Goal: Information Seeking & Learning: Understand process/instructions

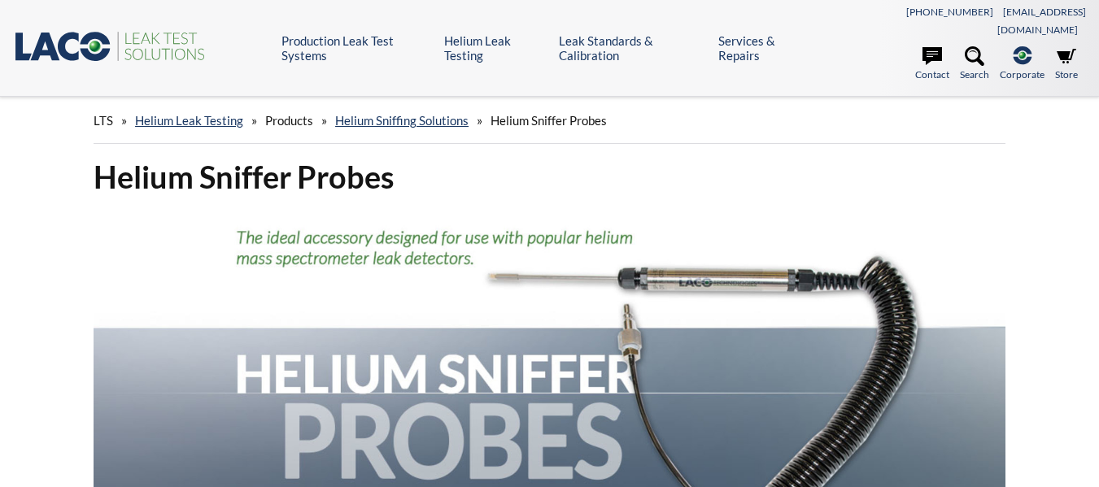
scroll to position [151, 0]
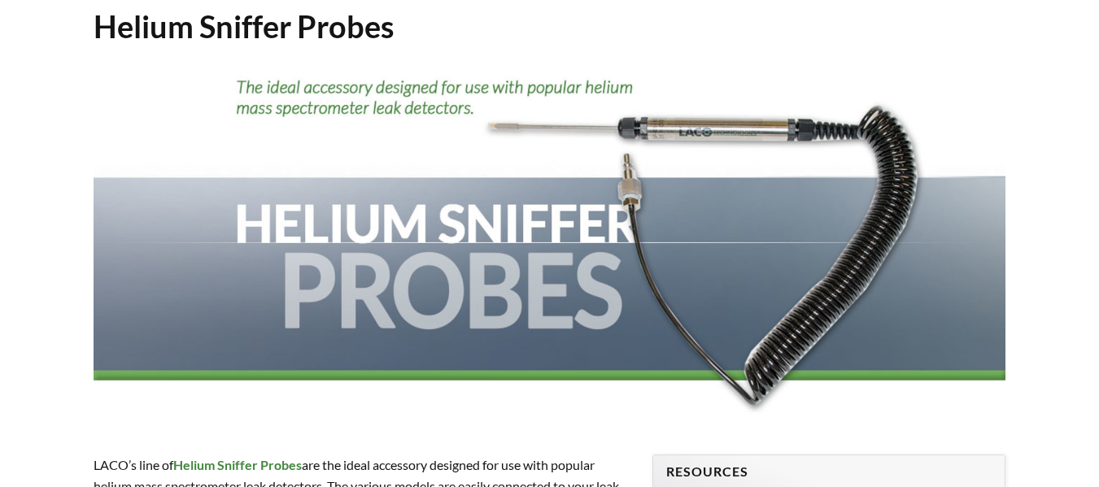
select select "Language Translate Widget"
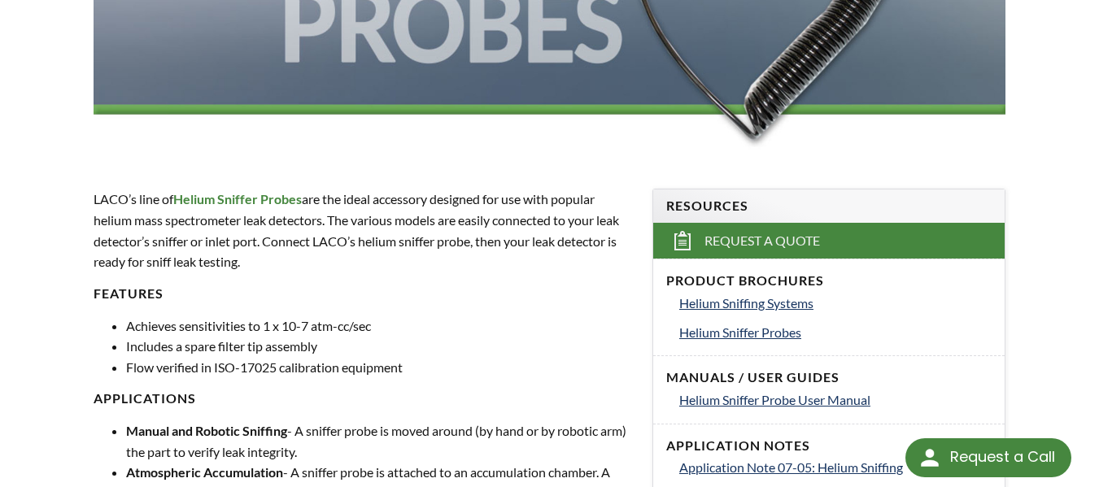
scroll to position [570, 0]
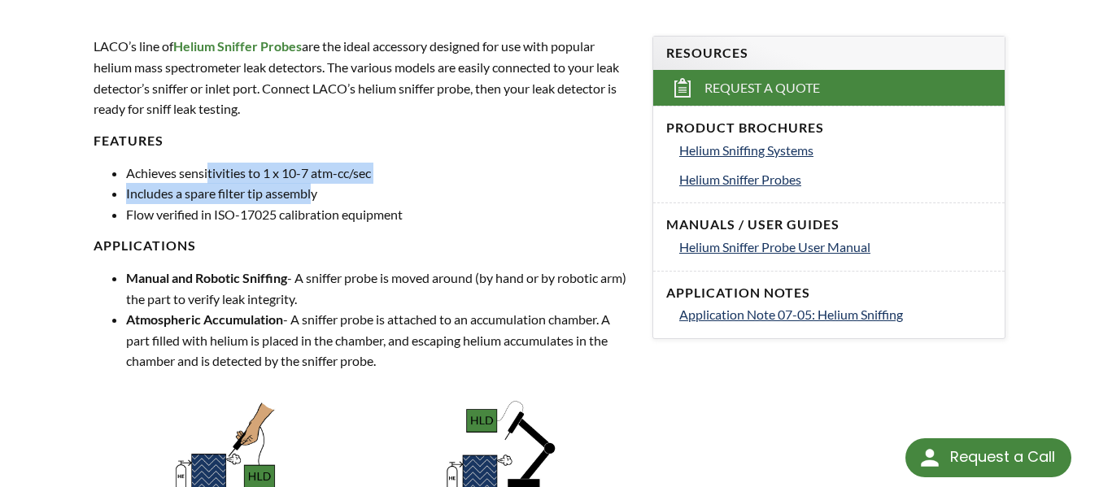
drag, startPoint x: 211, startPoint y: 155, endPoint x: 312, endPoint y: 177, distance: 104.1
click at [312, 177] on ul "Achieves sensitivities to 1 x 10-7 atm-cc/sec Includes a spare filter tip assem…" at bounding box center [363, 194] width 539 height 63
click at [255, 183] on li "Includes a spare filter tip assembly" at bounding box center [379, 193] width 507 height 21
click at [283, 163] on li "Achieves sensitivities to 1 x 10-7 atm-cc/sec" at bounding box center [379, 173] width 507 height 21
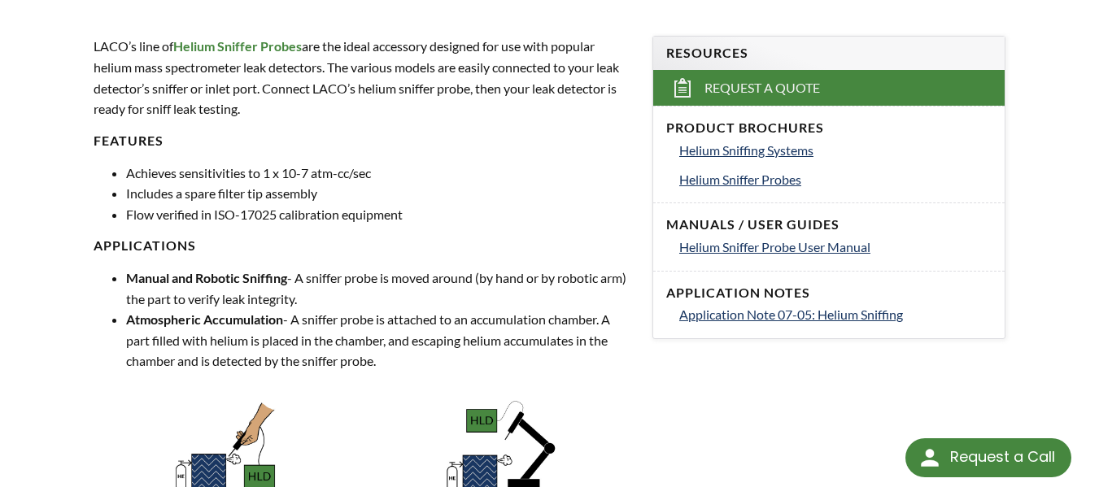
click at [184, 52] on p "LACO’s line of Helium Sniffer Probes are the ideal accessory designed for use w…" at bounding box center [363, 77] width 539 height 83
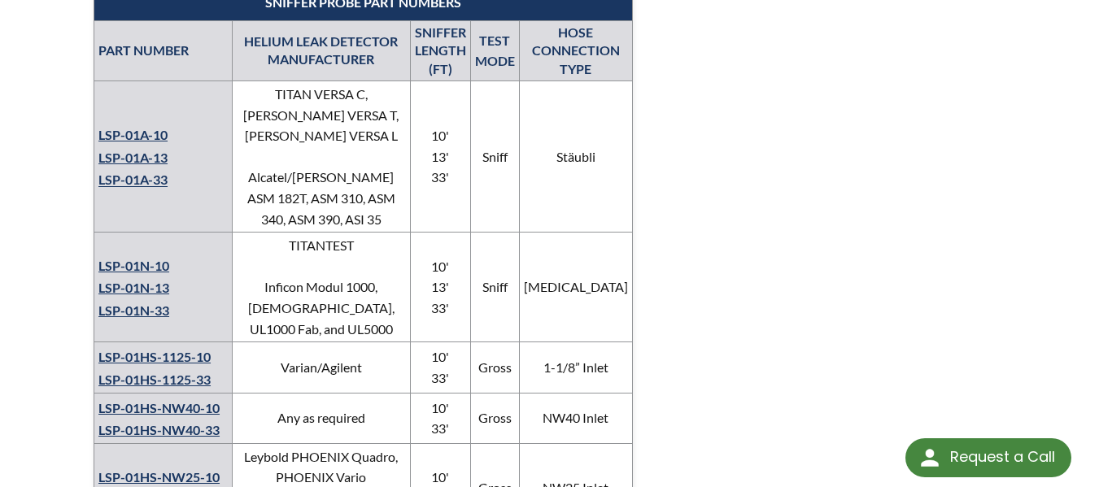
scroll to position [1139, 0]
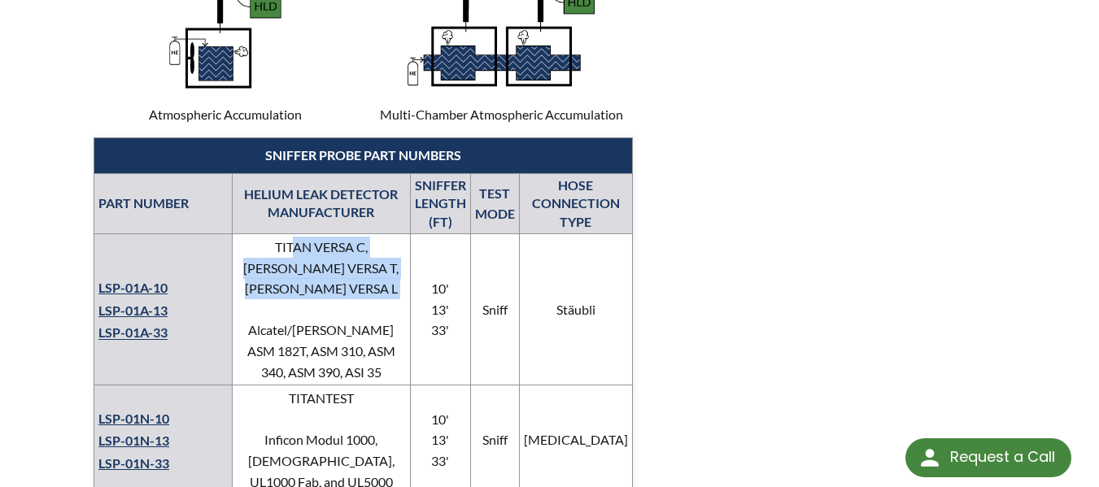
drag, startPoint x: 290, startPoint y: 228, endPoint x: 378, endPoint y: 303, distance: 116.0
click at [378, 283] on td "TITAN VERSA C, TITAN VERSA T, TITAN VERSA L Alcatel/Pfeiffer ASM 182T, ASM 310,…" at bounding box center [321, 309] width 178 height 151
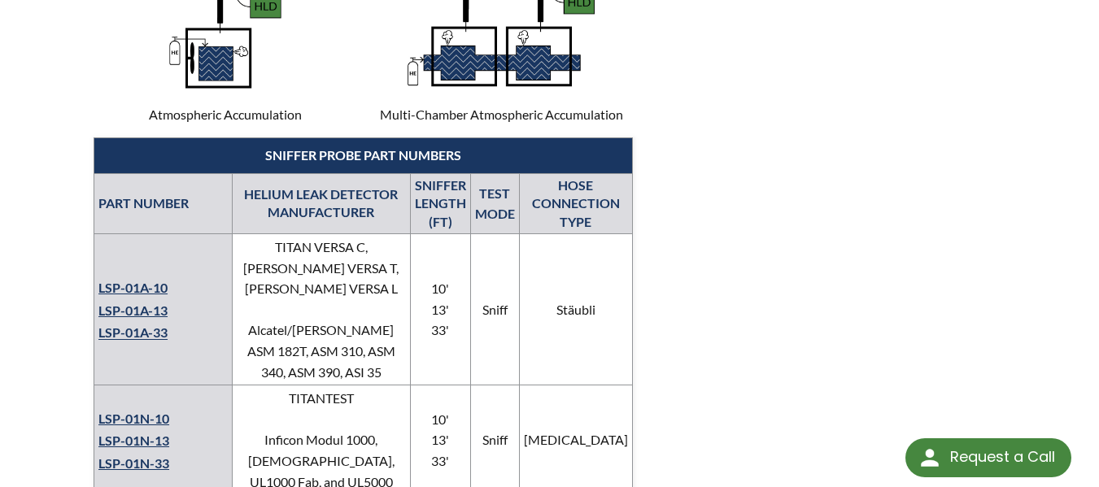
click at [377, 320] on td "TITAN VERSA C, TITAN VERSA T, TITAN VERSA L Alcatel/Pfeiffer ASM 182T, ASM 310,…" at bounding box center [321, 309] width 178 height 151
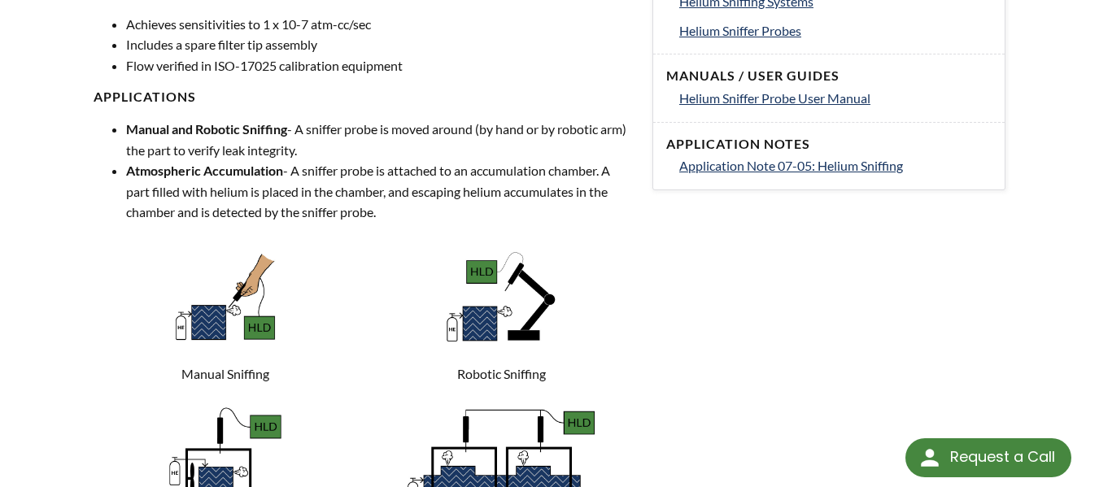
scroll to position [570, 0]
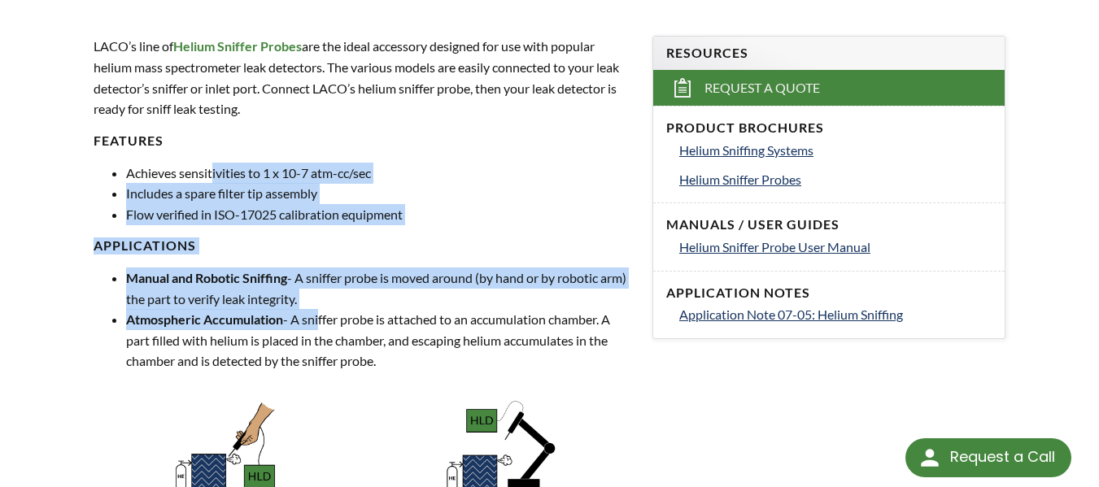
drag, startPoint x: 212, startPoint y: 162, endPoint x: 319, endPoint y: 307, distance: 179.8
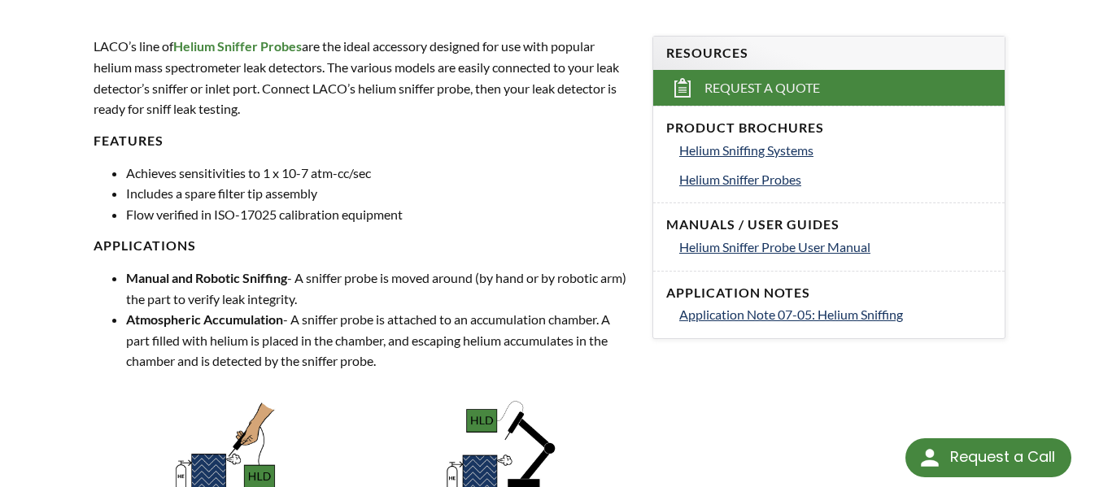
click at [388, 319] on li "Atmospheric Accumulation - A sniffer probe is attached to an accumulation chamb…" at bounding box center [379, 340] width 507 height 63
click at [741, 239] on span "Helium Sniffer Probe User Manual" at bounding box center [774, 246] width 191 height 15
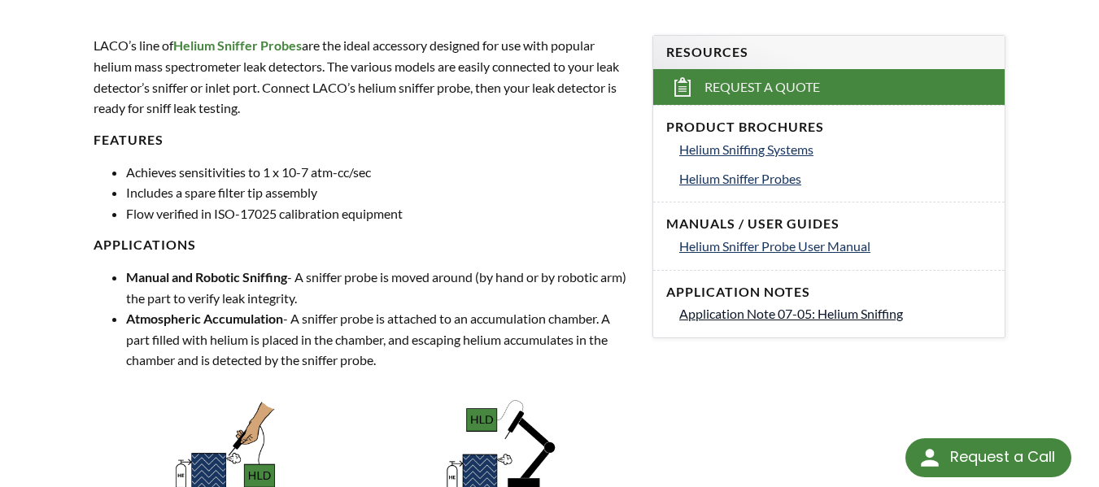
click at [762, 306] on span "Application Note 07-05: Helium Sniffing" at bounding box center [791, 313] width 224 height 15
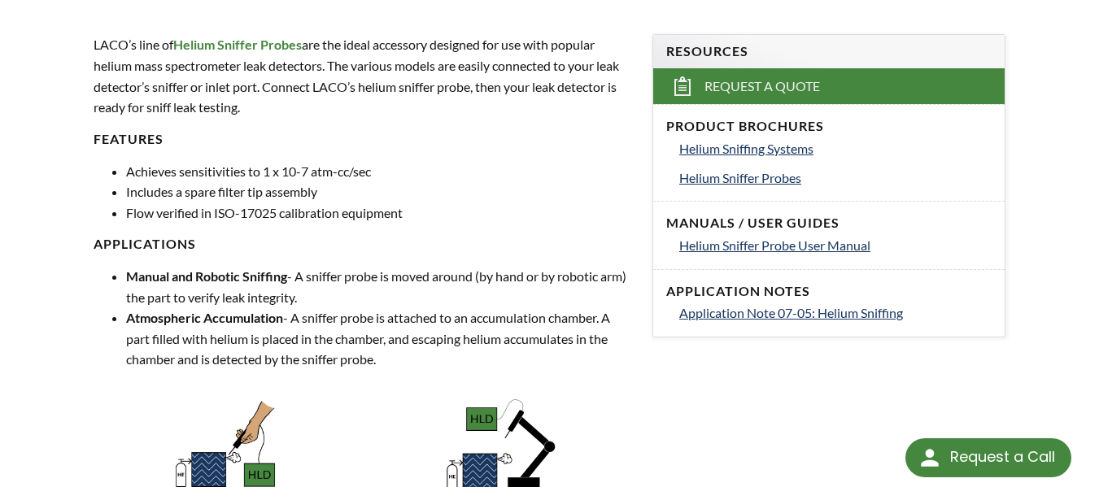
click at [510, 181] on li "Includes a spare filter tip assembly" at bounding box center [379, 191] width 507 height 21
click at [748, 141] on span "Helium Sniffing Systems" at bounding box center [746, 148] width 134 height 15
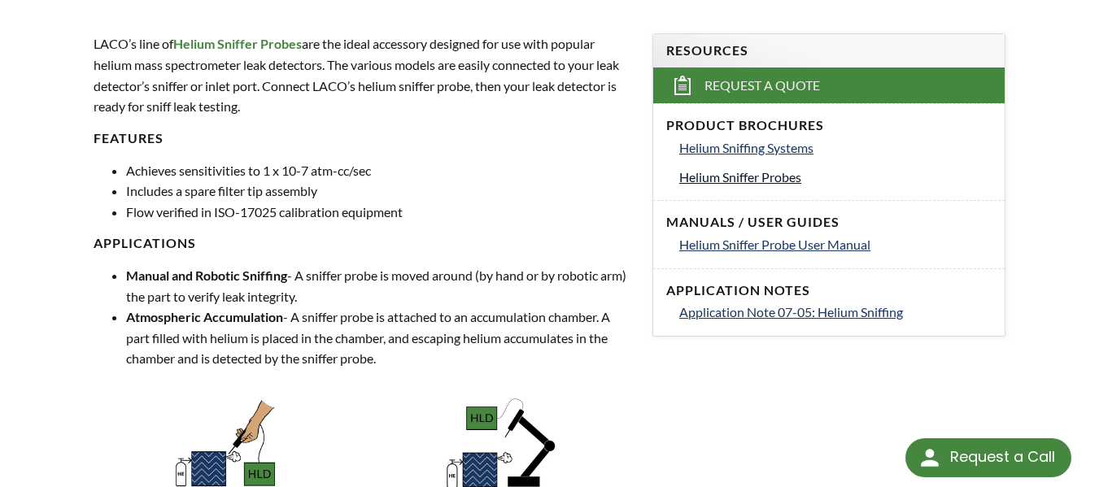
click at [749, 169] on span "Helium Sniffer Probes" at bounding box center [740, 176] width 122 height 15
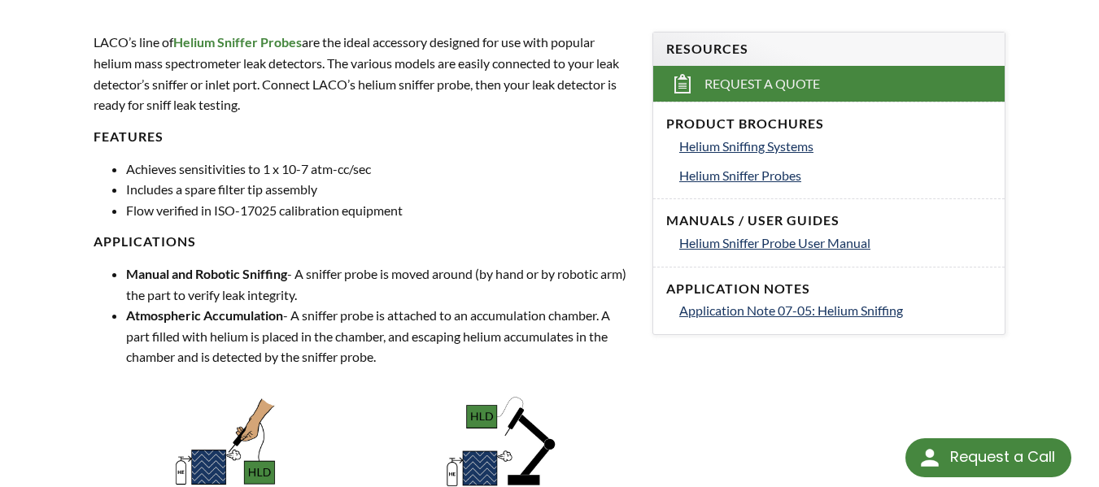
scroll to position [573, 0]
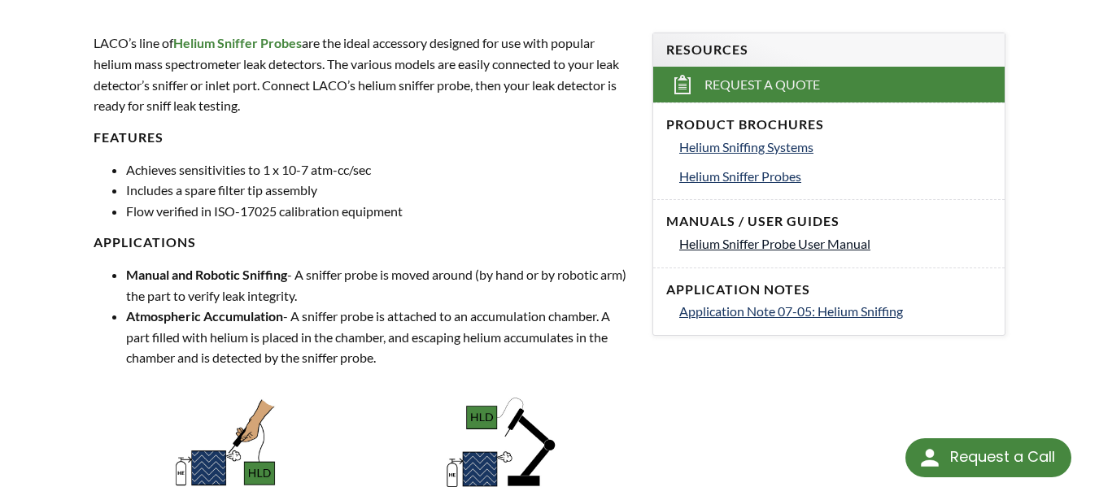
click at [732, 236] on span "Helium Sniffer Probe User Manual" at bounding box center [774, 243] width 191 height 15
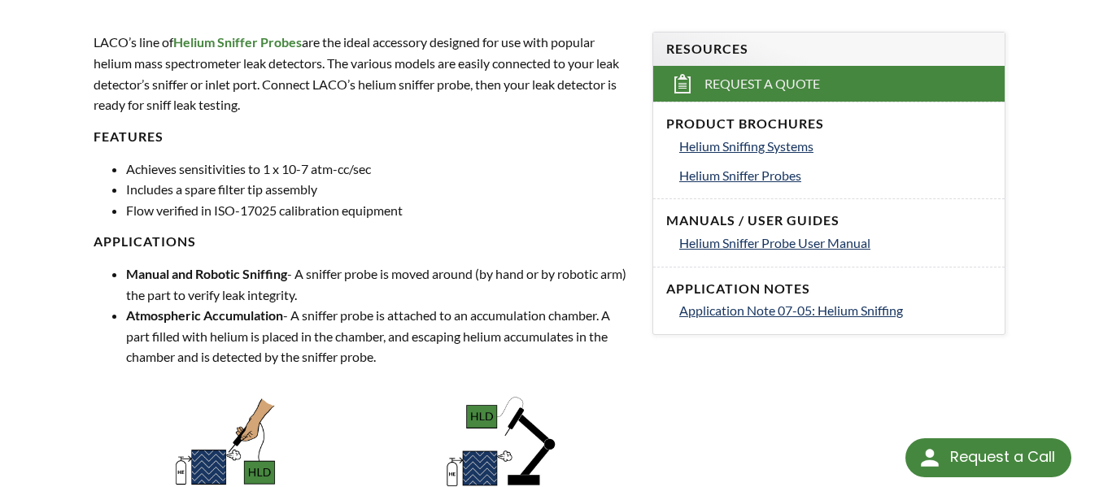
click at [352, 62] on p "LACO’s line of Helium Sniffer Probes are the ideal accessory designed for use w…" at bounding box center [363, 73] width 539 height 83
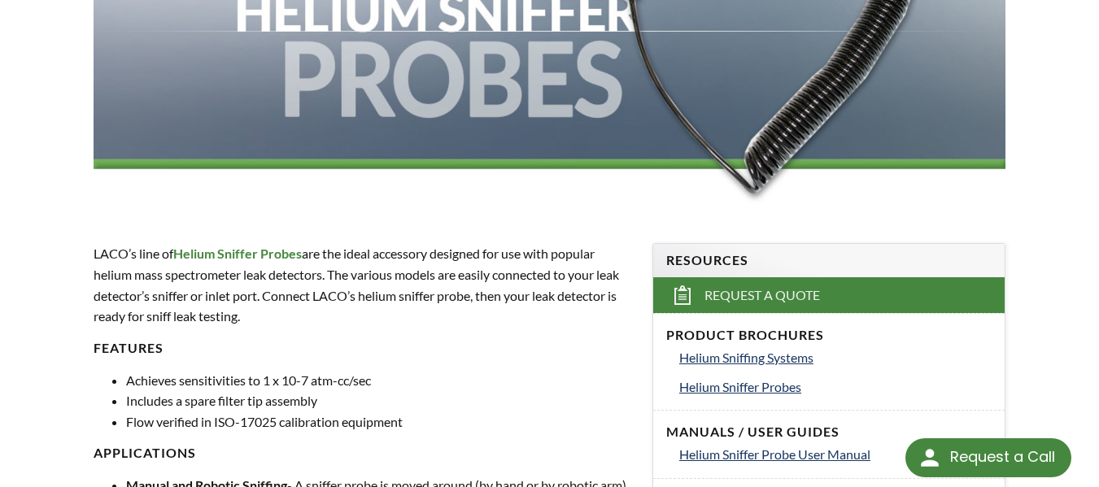
scroll to position [330, 0]
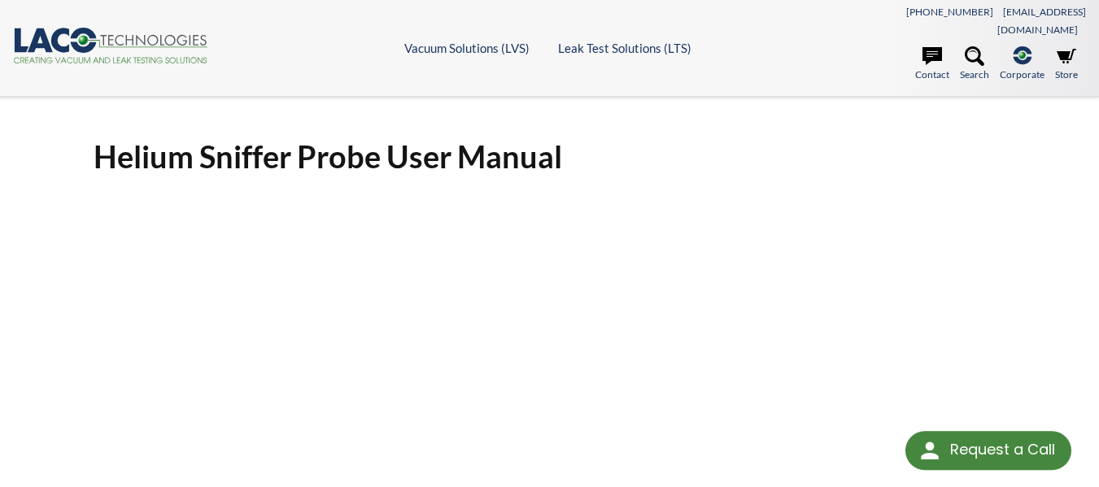
select select "Language Translate Widget"
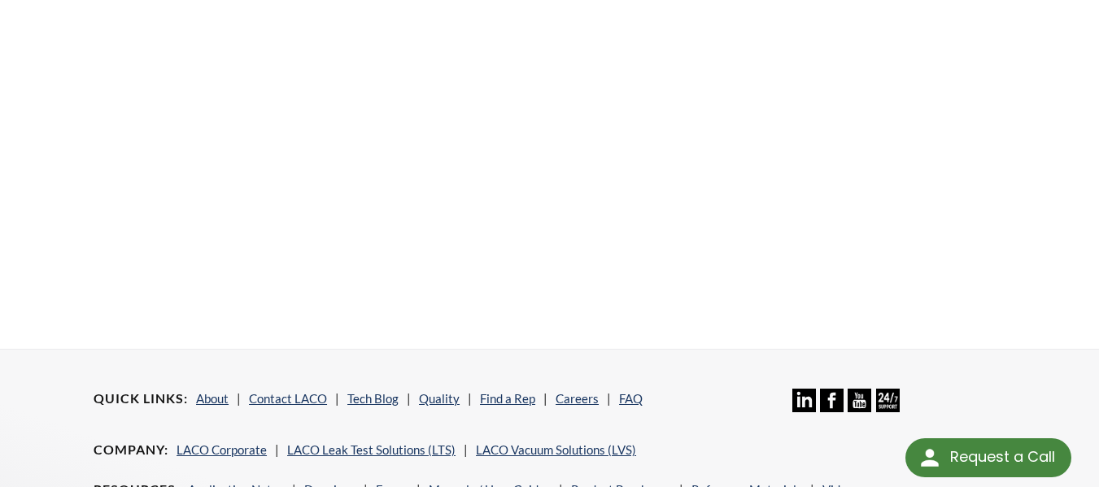
scroll to position [619, 0]
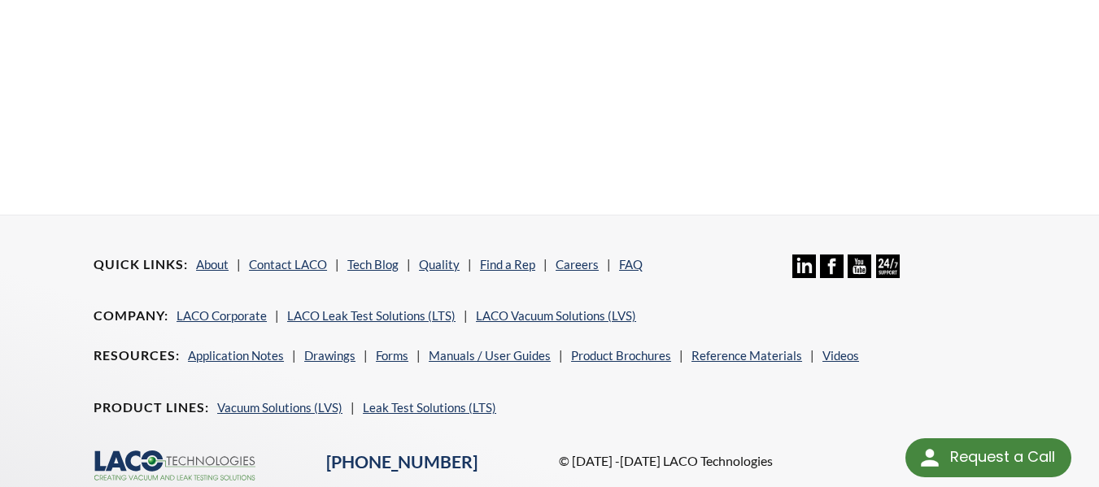
scroll to position [375, 0]
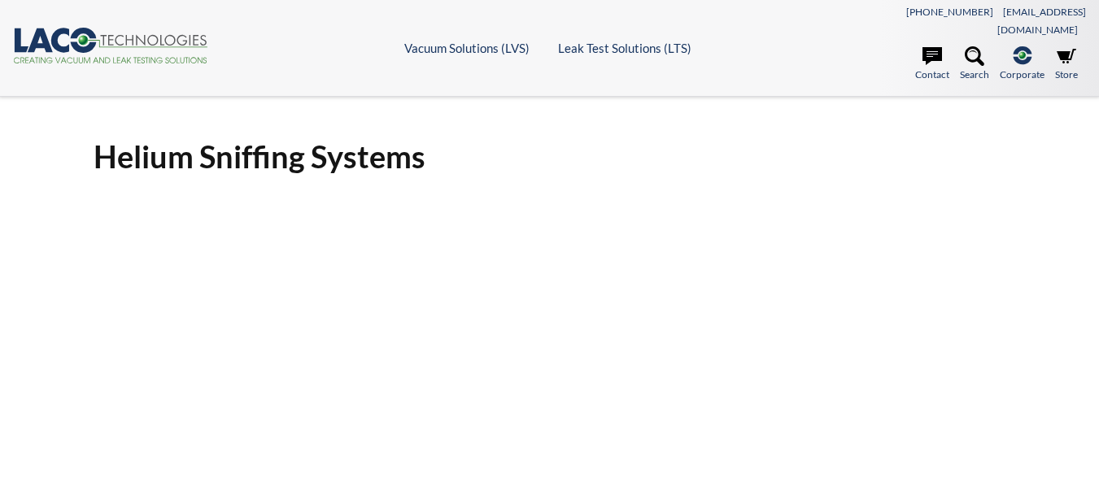
select select "Language Translate Widget"
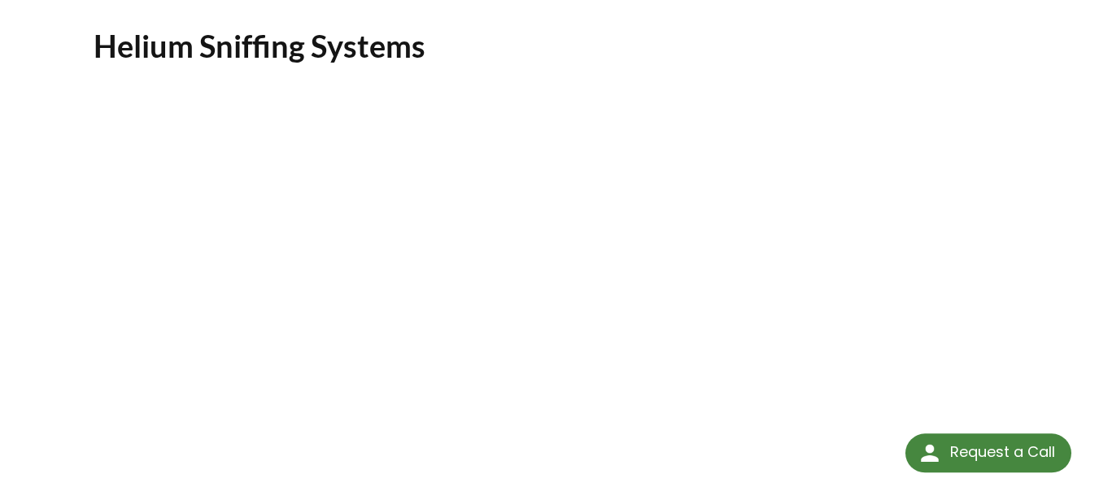
scroll to position [244, 0]
